Goal: Information Seeking & Learning: Compare options

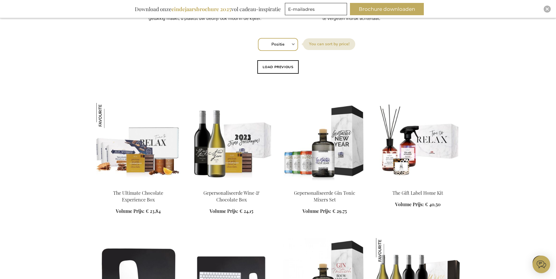
scroll to position [351, 0]
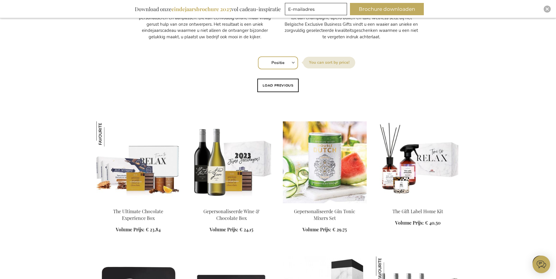
click at [332, 156] on img at bounding box center [325, 163] width 84 height 82
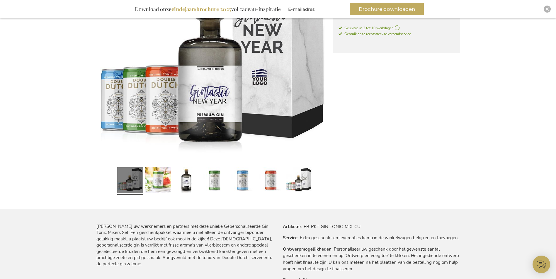
scroll to position [170, 0]
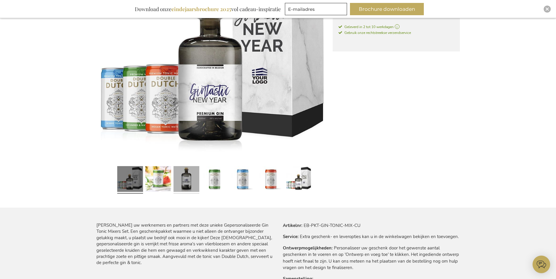
drag, startPoint x: 170, startPoint y: 182, endPoint x: 175, endPoint y: 180, distance: 5.9
click at [170, 182] on link at bounding box center [158, 180] width 26 height 32
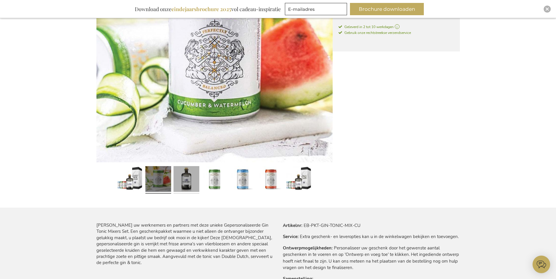
click at [189, 180] on link at bounding box center [186, 180] width 26 height 32
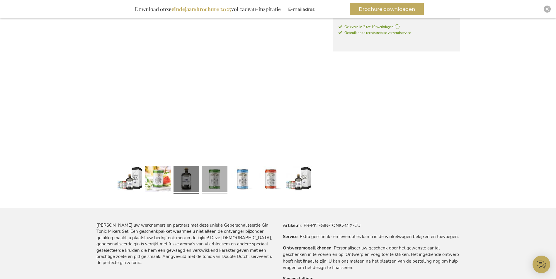
click at [208, 176] on link at bounding box center [214, 180] width 26 height 32
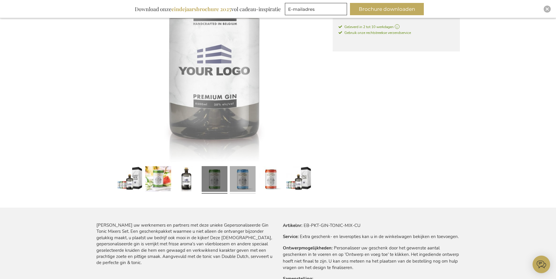
click at [241, 176] on link at bounding box center [243, 180] width 26 height 32
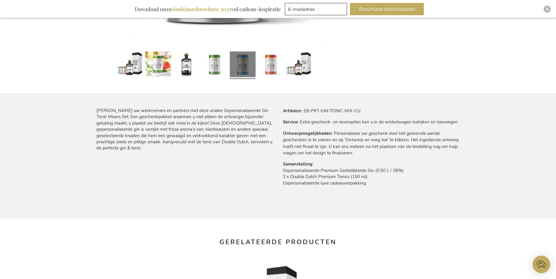
scroll to position [287, 0]
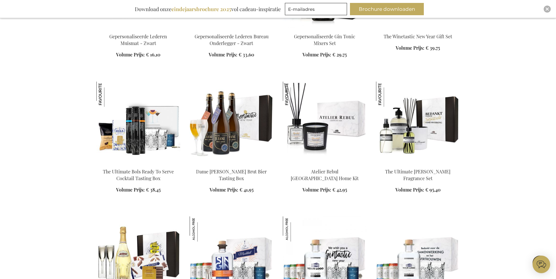
scroll to position [664, 0]
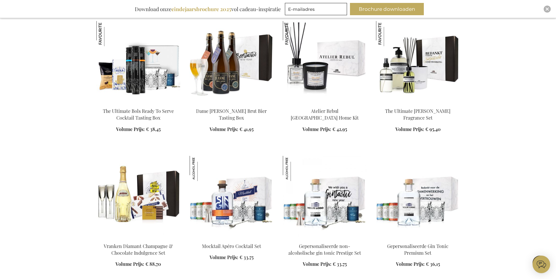
scroll to position [694, 0]
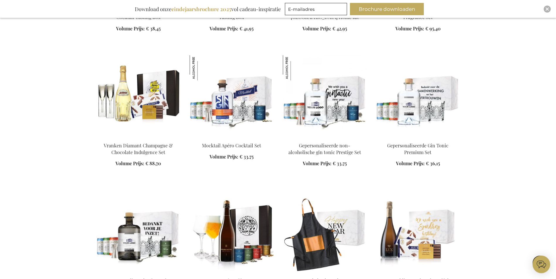
scroll to position [840, 0]
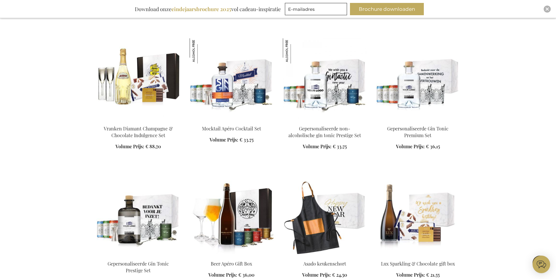
click at [399, 76] on img at bounding box center [418, 79] width 84 height 82
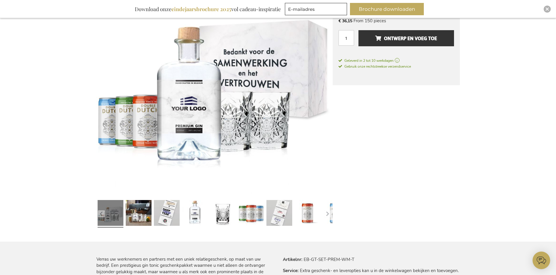
scroll to position [176, 0]
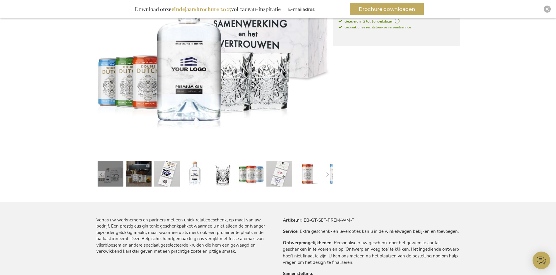
click at [151, 179] on link at bounding box center [139, 174] width 26 height 32
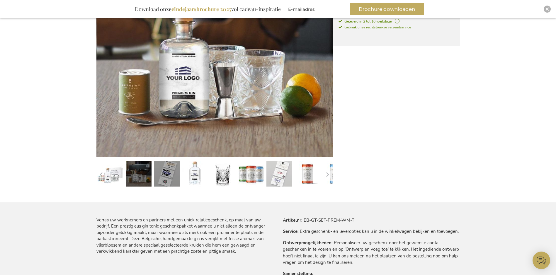
click at [165, 175] on link at bounding box center [167, 174] width 26 height 32
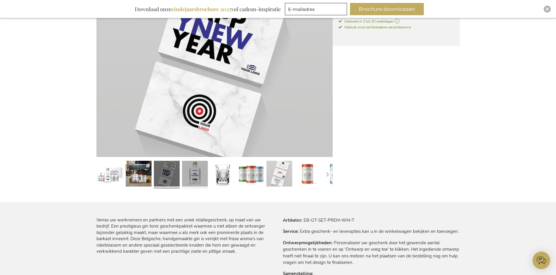
click at [199, 174] on link at bounding box center [195, 174] width 26 height 32
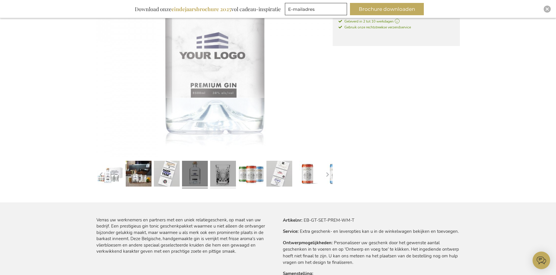
click at [230, 171] on link at bounding box center [223, 174] width 26 height 32
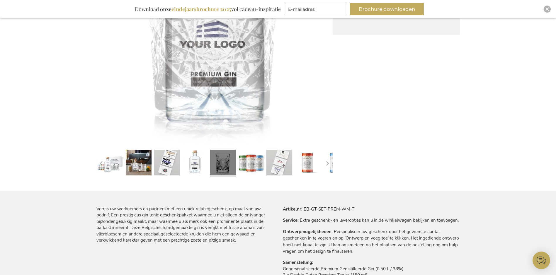
scroll to position [234, 0]
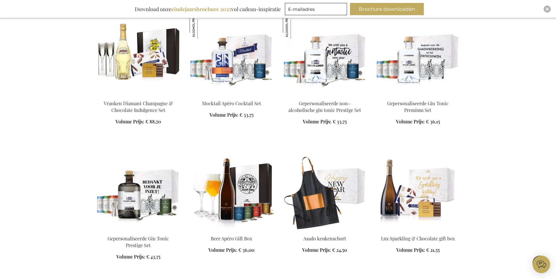
scroll to position [401, 0]
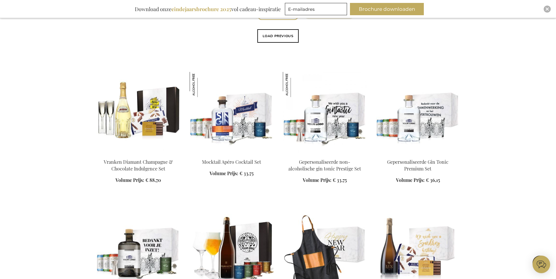
click at [347, 109] on img at bounding box center [325, 113] width 84 height 82
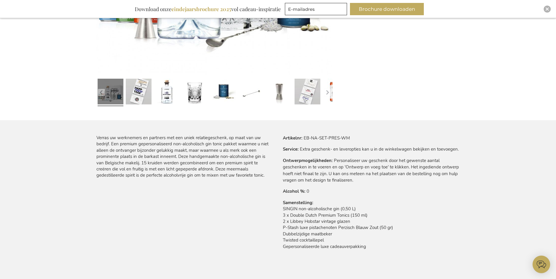
scroll to position [205, 0]
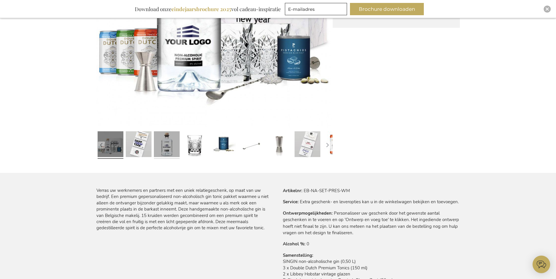
drag, startPoint x: 148, startPoint y: 146, endPoint x: 153, endPoint y: 143, distance: 5.8
click at [148, 146] on link at bounding box center [139, 145] width 26 height 32
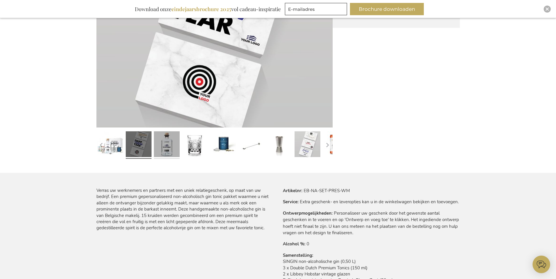
click at [166, 146] on link at bounding box center [167, 145] width 26 height 32
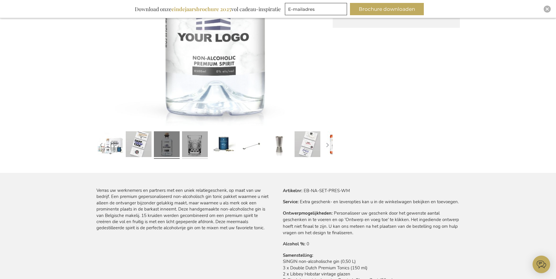
click at [199, 147] on link at bounding box center [195, 145] width 26 height 32
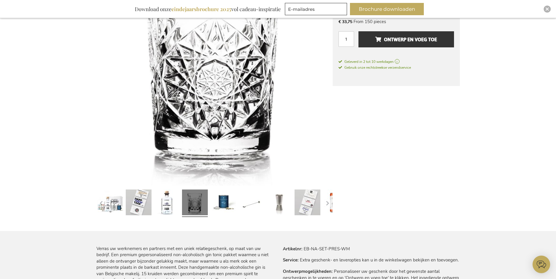
scroll to position [146, 0]
click at [215, 207] on link at bounding box center [223, 204] width 26 height 32
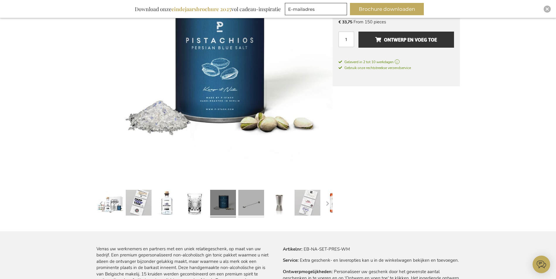
click at [254, 202] on link at bounding box center [251, 204] width 26 height 32
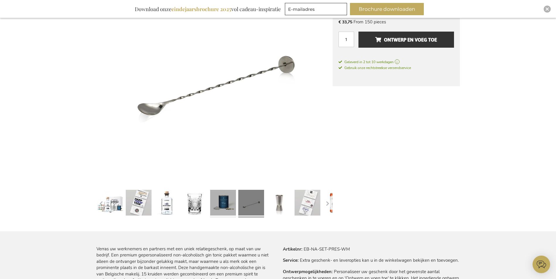
click at [220, 200] on link at bounding box center [223, 204] width 26 height 32
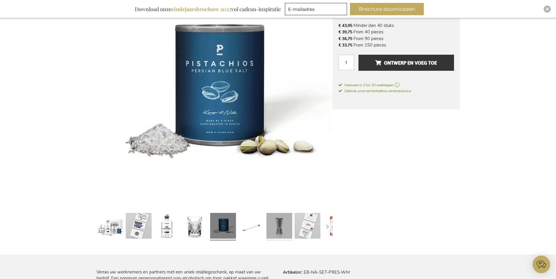
scroll to position [117, 0]
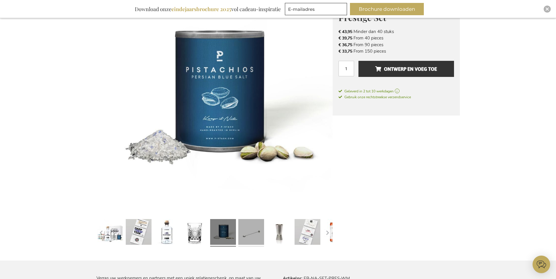
click at [257, 241] on link at bounding box center [251, 233] width 26 height 32
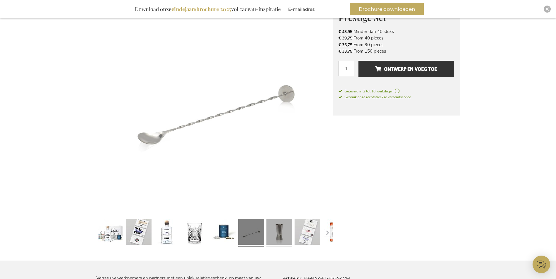
click at [286, 236] on link at bounding box center [279, 233] width 26 height 32
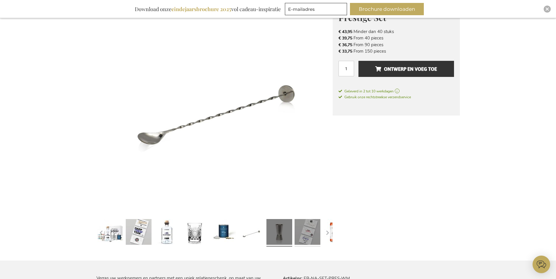
click at [309, 234] on link at bounding box center [307, 233] width 26 height 32
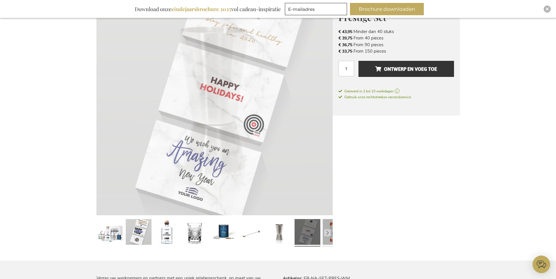
click at [322, 231] on link at bounding box center [335, 233] width 26 height 32
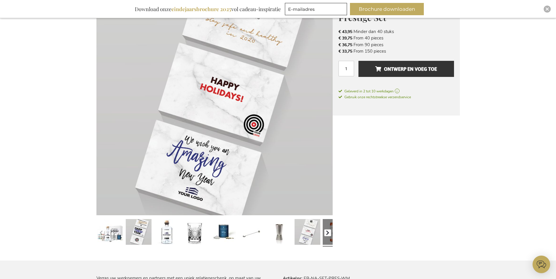
click at [329, 231] on button "button" at bounding box center [327, 233] width 7 height 7
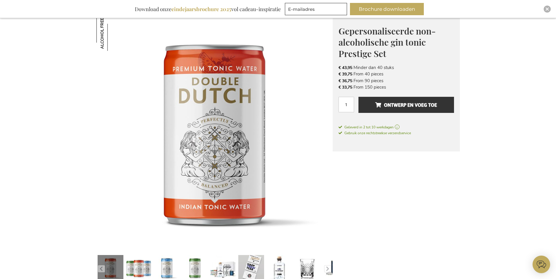
scroll to position [88, 0]
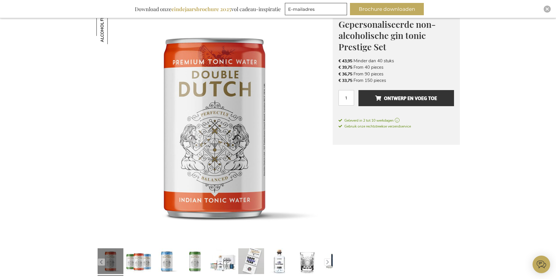
click at [119, 264] on link at bounding box center [111, 262] width 26 height 32
click at [101, 263] on button "button" at bounding box center [101, 262] width 7 height 7
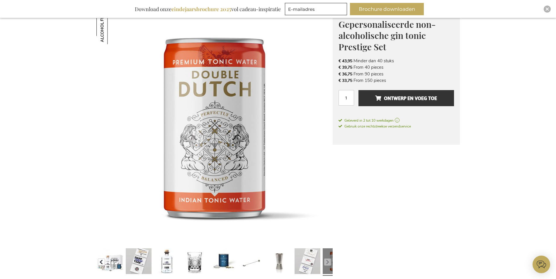
click at [102, 263] on button "button" at bounding box center [101, 262] width 7 height 7
click at [118, 264] on link at bounding box center [111, 262] width 26 height 32
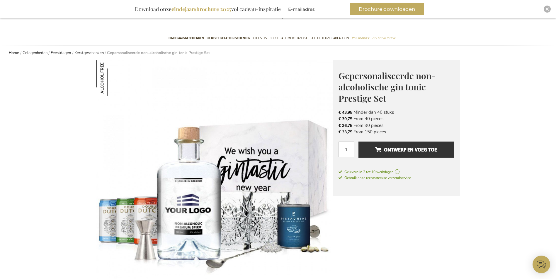
scroll to position [59, 0]
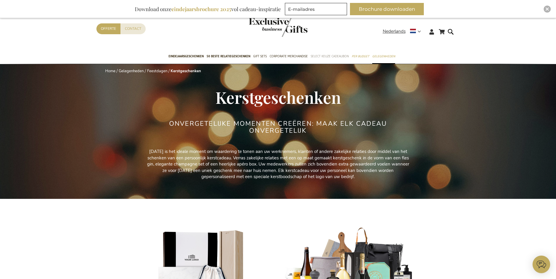
click at [330, 57] on span "Select Keuze Cadeaubon" at bounding box center [329, 56] width 38 height 6
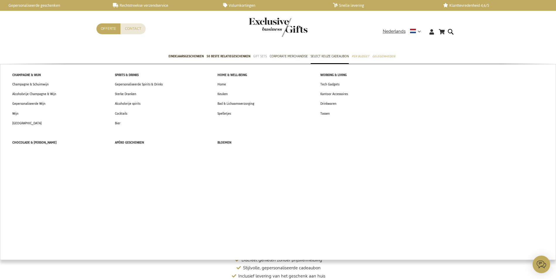
click at [262, 54] on span "Gift Sets" at bounding box center [259, 56] width 13 height 6
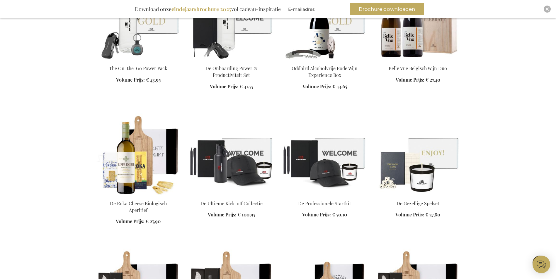
scroll to position [586, 0]
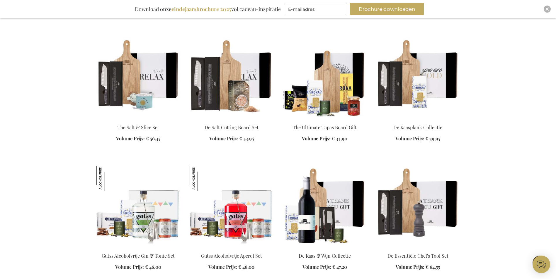
scroll to position [791, 0]
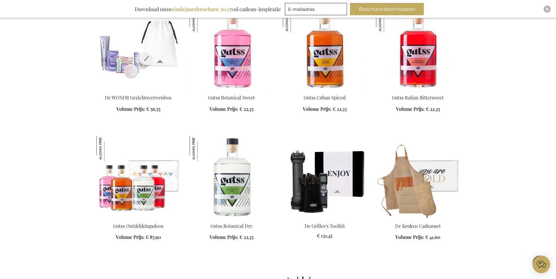
scroll to position [1406, 0]
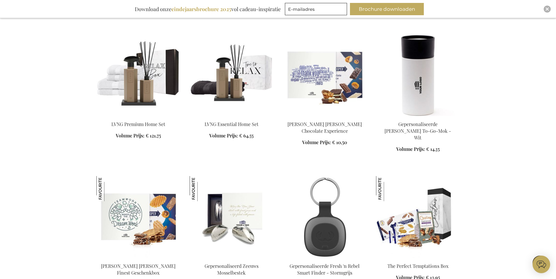
scroll to position [3456, 0]
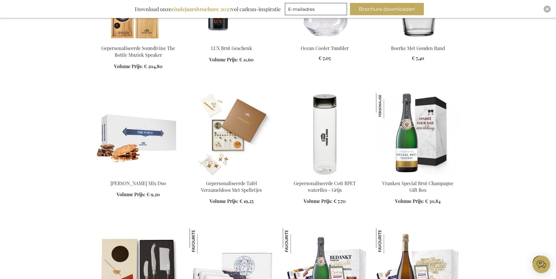
scroll to position [3895, 0]
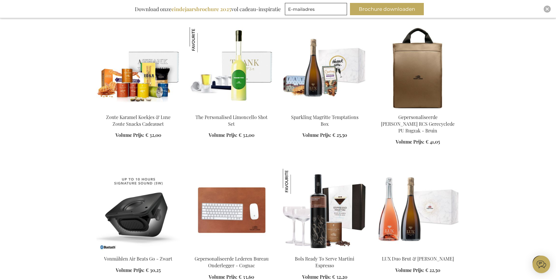
scroll to position [4246, 0]
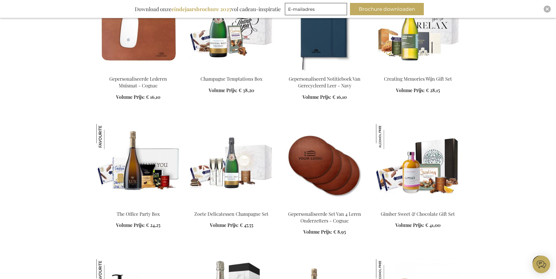
scroll to position [4627, 0]
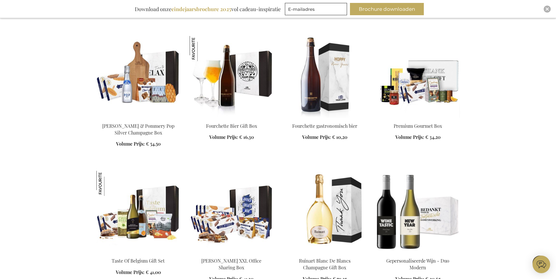
scroll to position [4949, 0]
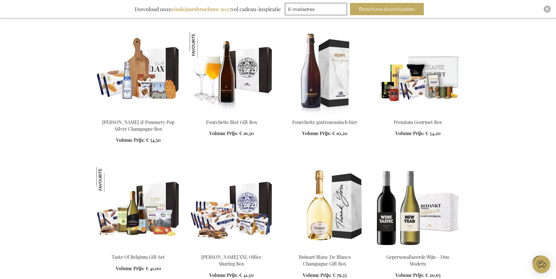
click at [221, 167] on img at bounding box center [231, 208] width 84 height 82
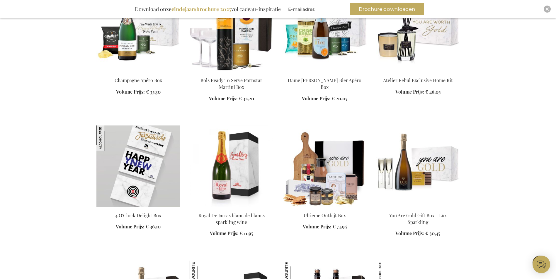
scroll to position [635, 0]
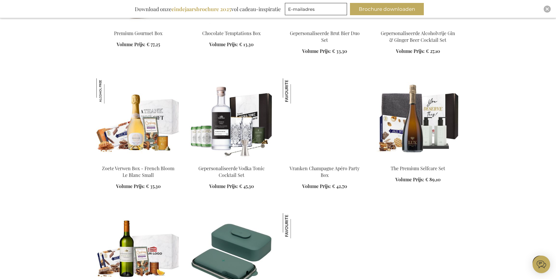
scroll to position [898, 0]
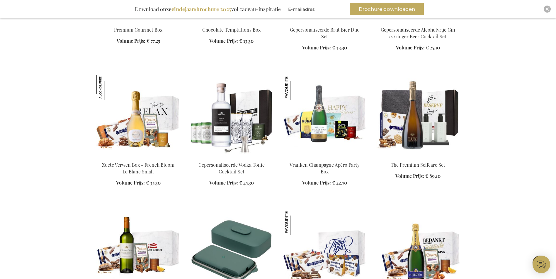
click at [144, 120] on img at bounding box center [138, 116] width 84 height 82
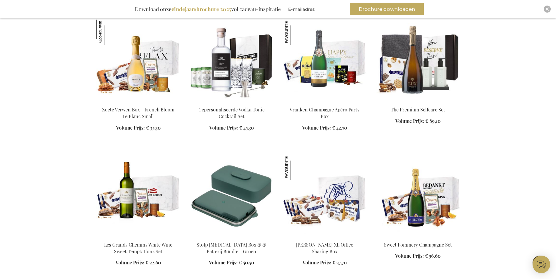
scroll to position [642, 0]
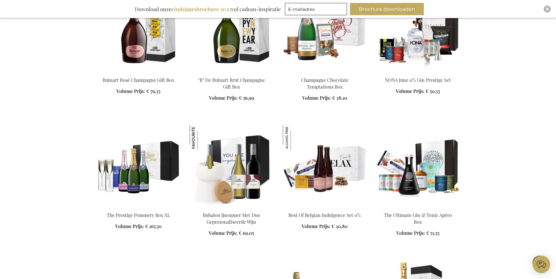
scroll to position [847, 0]
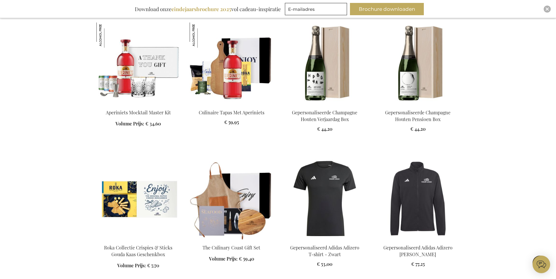
scroll to position [1403, 0]
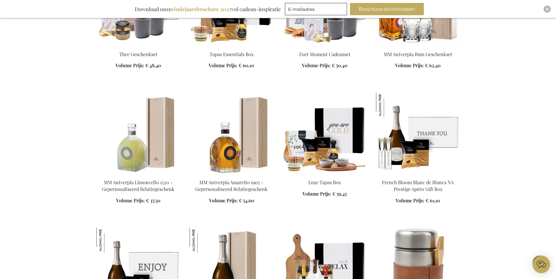
scroll to position [1843, 0]
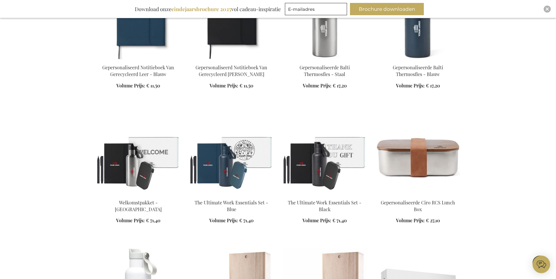
scroll to position [2223, 0]
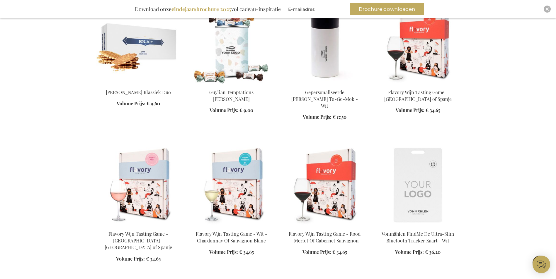
scroll to position [2604, 0]
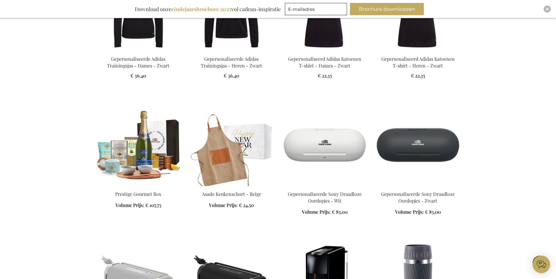
scroll to position [4010, 0]
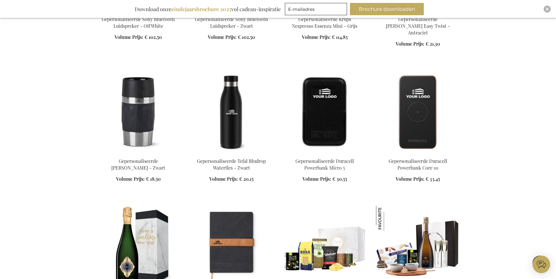
scroll to position [4273, 0]
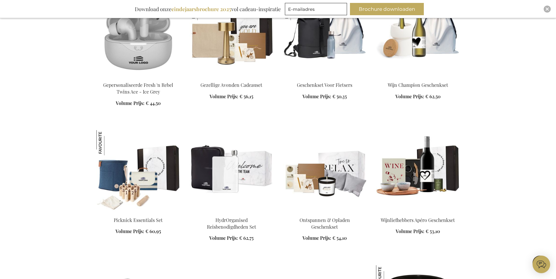
scroll to position [4683, 0]
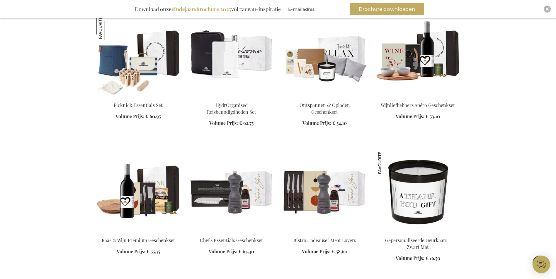
scroll to position [4800, 0]
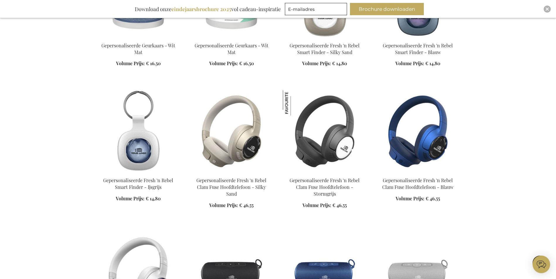
scroll to position [5240, 0]
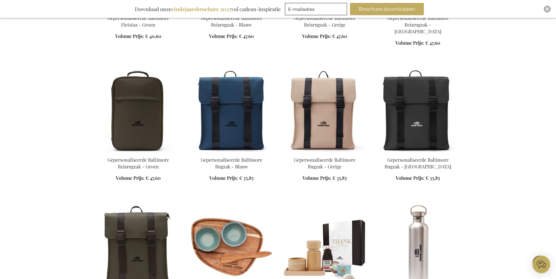
scroll to position [8783, 0]
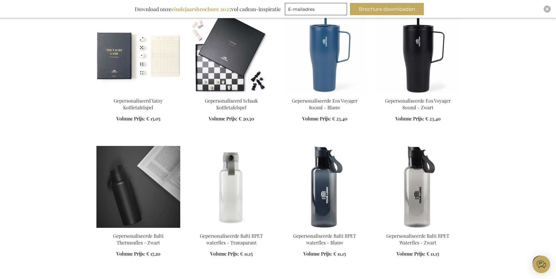
scroll to position [9047, 0]
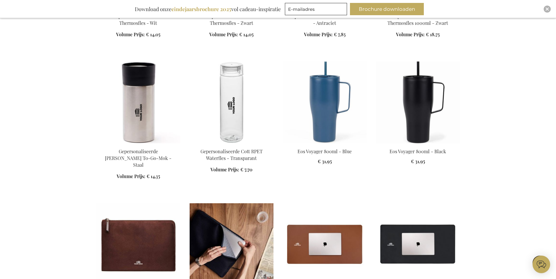
scroll to position [9457, 0]
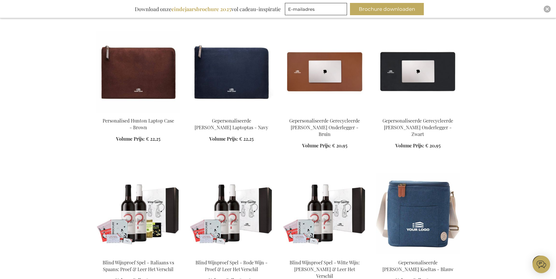
scroll to position [9574, 0]
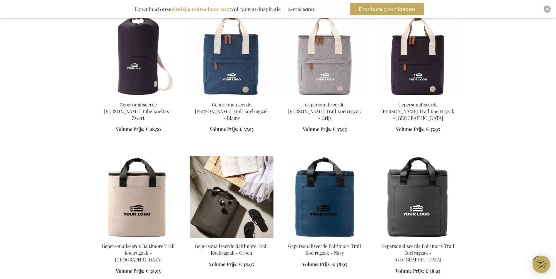
scroll to position [10160, 0]
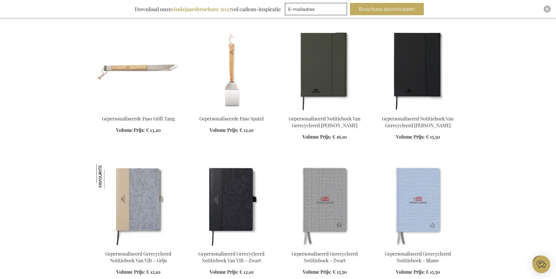
scroll to position [11214, 0]
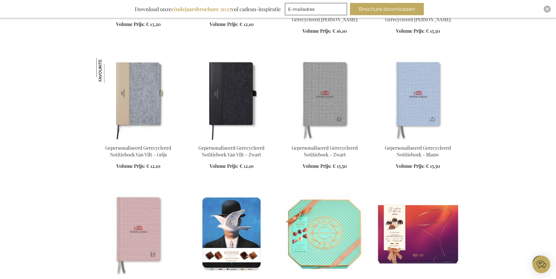
scroll to position [11331, 0]
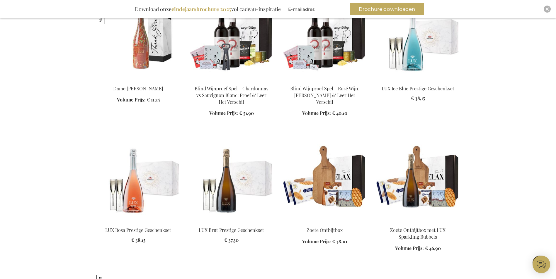
scroll to position [11770, 0]
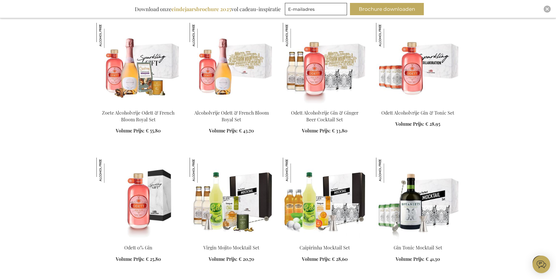
scroll to position [12620, 0]
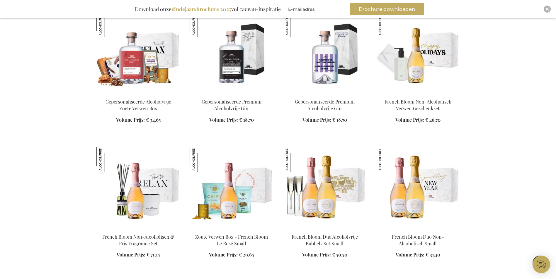
scroll to position [12971, 0]
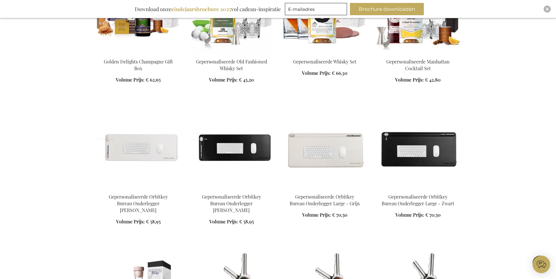
scroll to position [13645, 0]
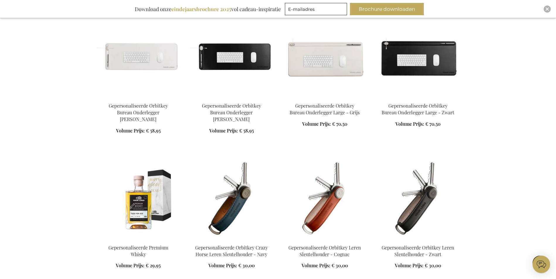
scroll to position [13762, 0]
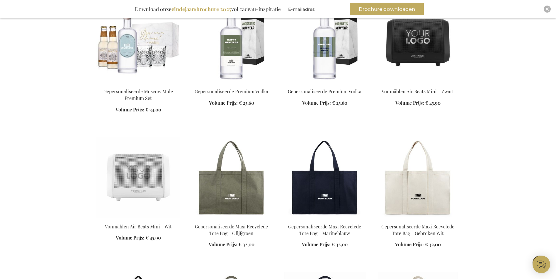
scroll to position [14728, 0]
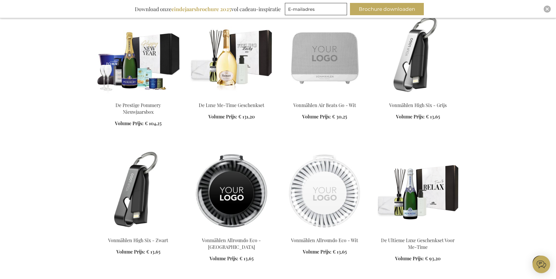
scroll to position [15167, 0]
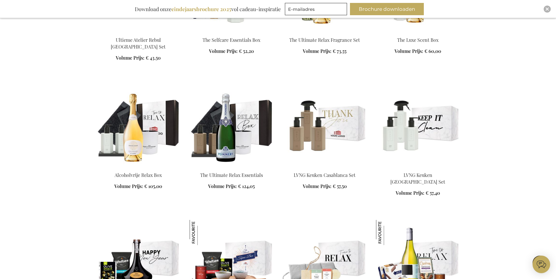
scroll to position [15695, 0]
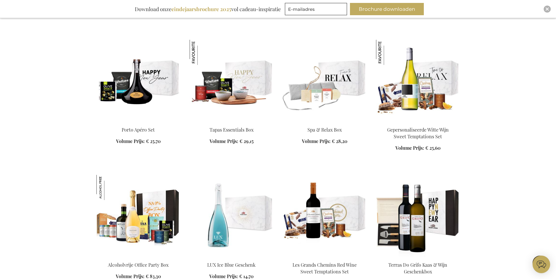
scroll to position [15753, 0]
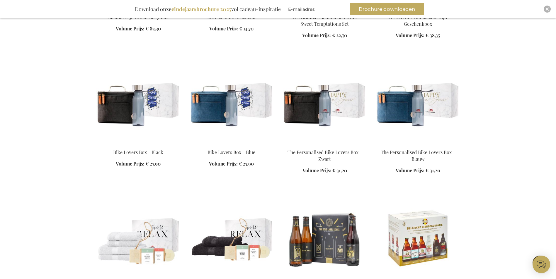
scroll to position [16163, 0]
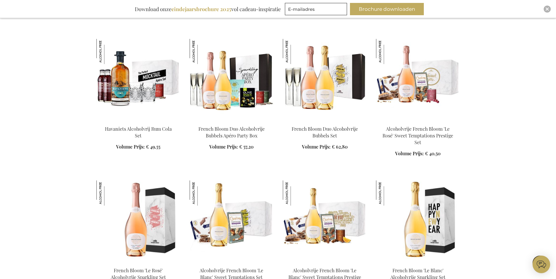
scroll to position [16680, 0]
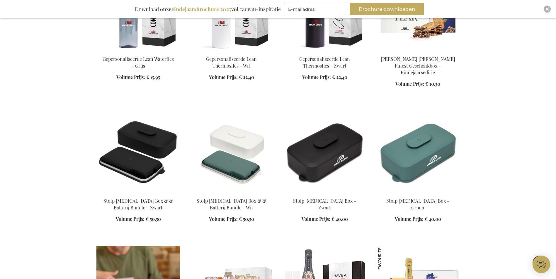
scroll to position [17657, 0]
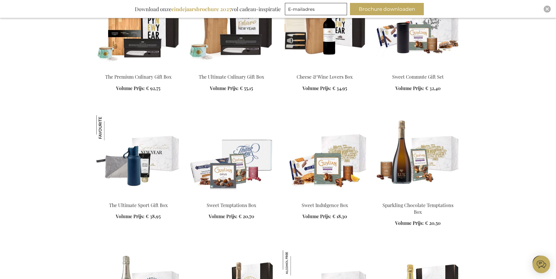
scroll to position [18770, 0]
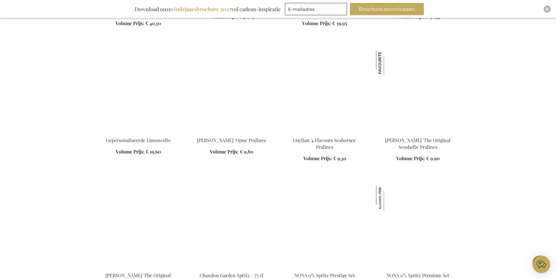
scroll to position [19472, 0]
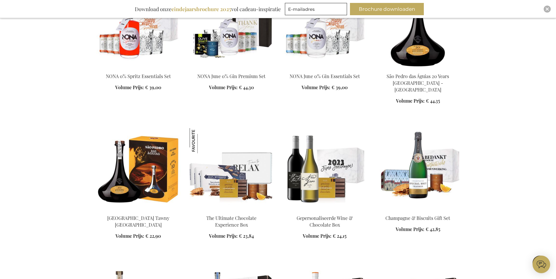
scroll to position [19707, 0]
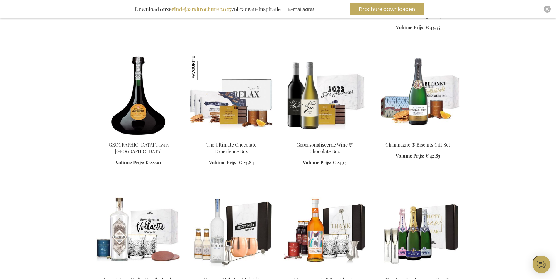
scroll to position [19882, 0]
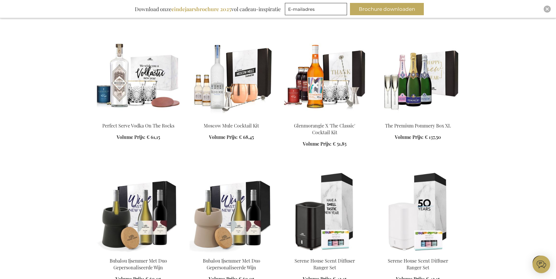
scroll to position [20029, 0]
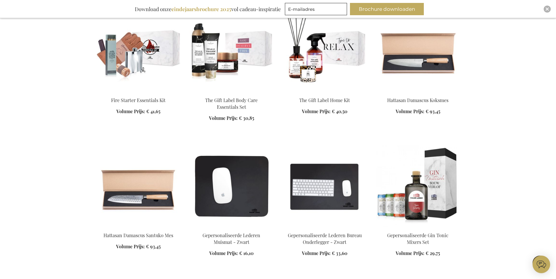
scroll to position [20585, 0]
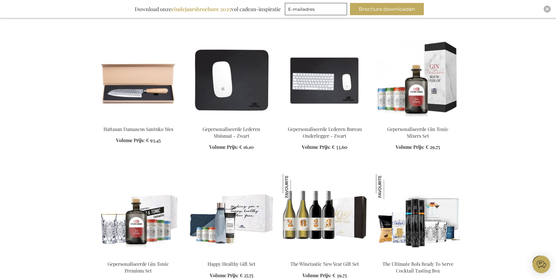
scroll to position [20655, 0]
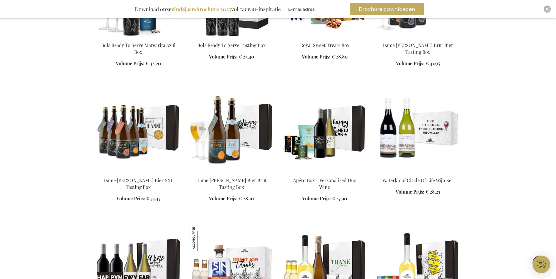
scroll to position [21142, 0]
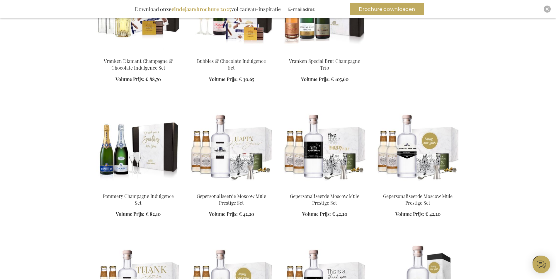
scroll to position [21903, 0]
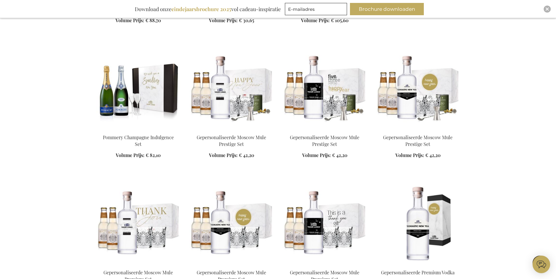
scroll to position [22049, 0]
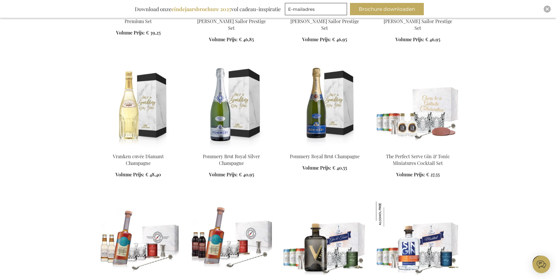
scroll to position [22459, 0]
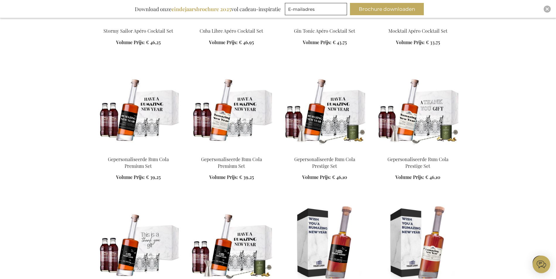
scroll to position [22723, 0]
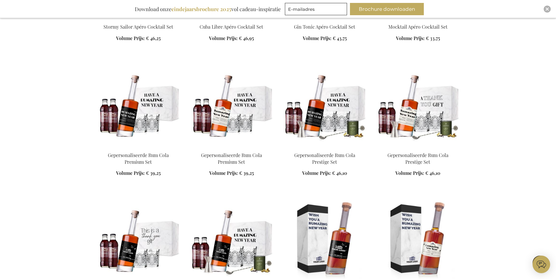
scroll to position [23199, 0]
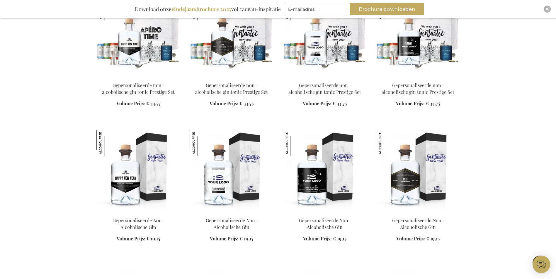
scroll to position [23338, 0]
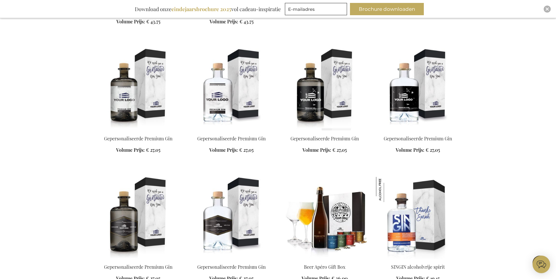
scroll to position [24187, 0]
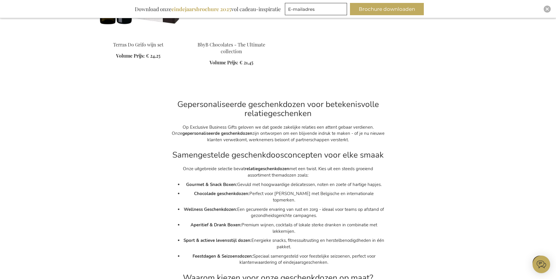
scroll to position [24832, 0]
